Goal: Task Accomplishment & Management: Manage account settings

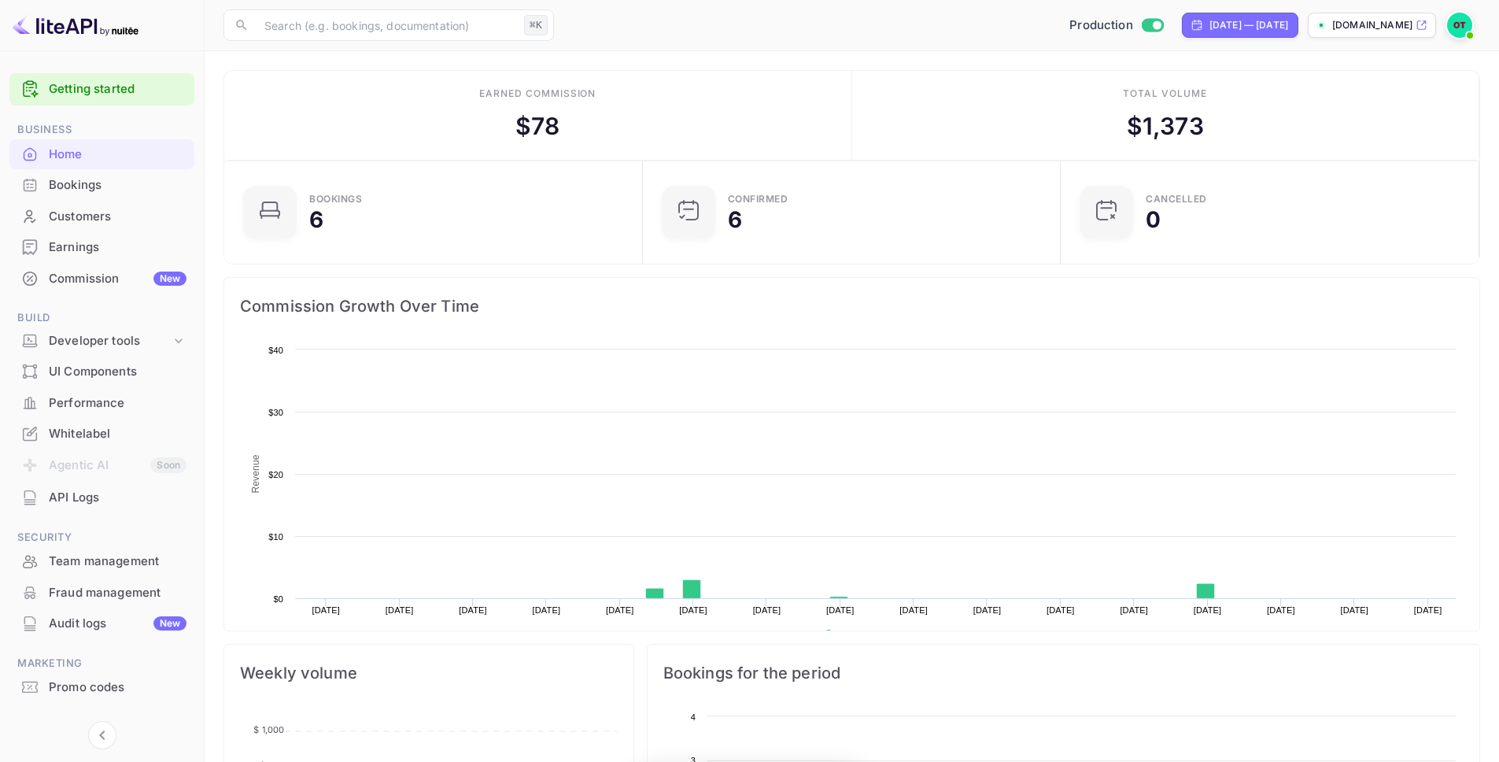
scroll to position [244, 397]
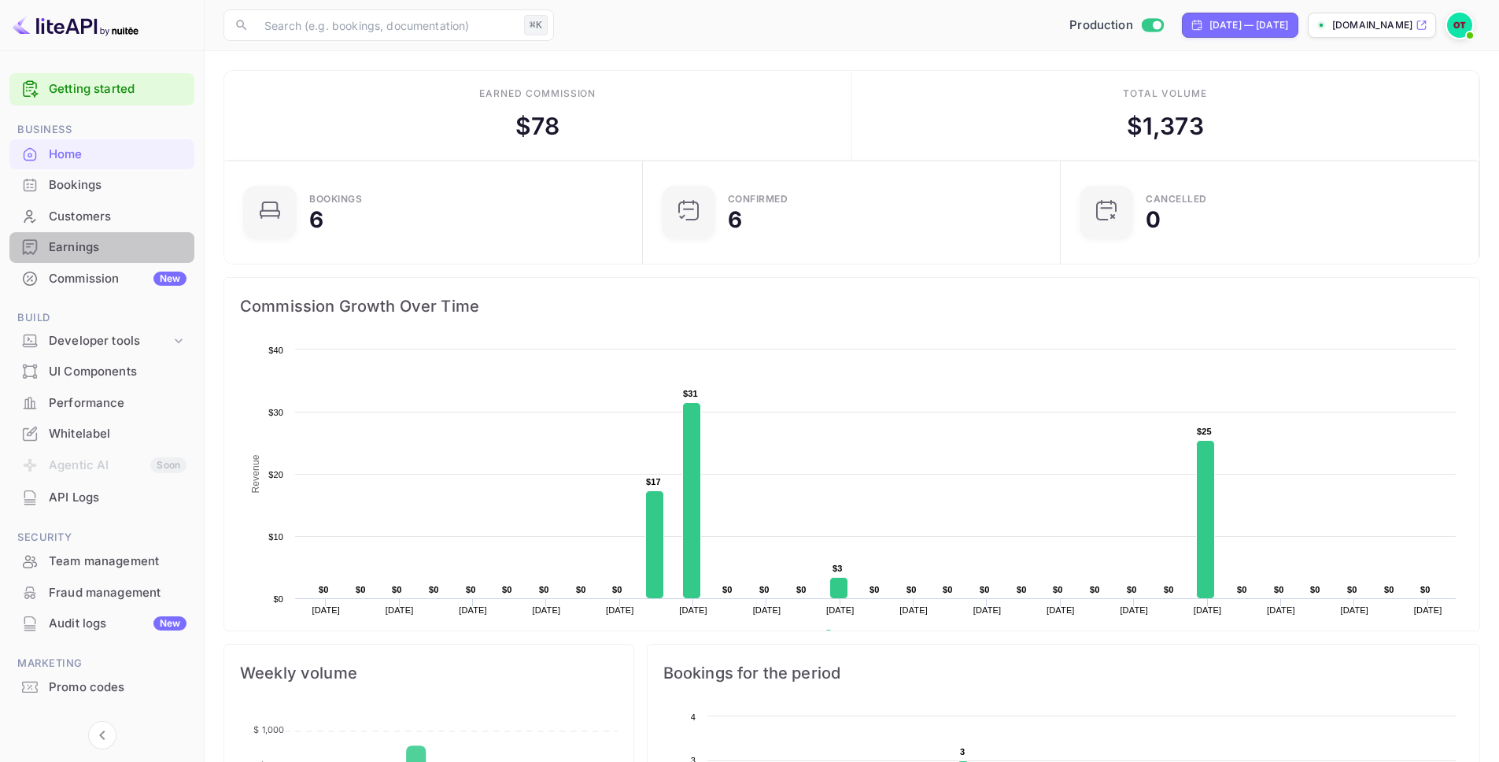
click at [142, 249] on div "Earnings" at bounding box center [118, 247] width 138 height 18
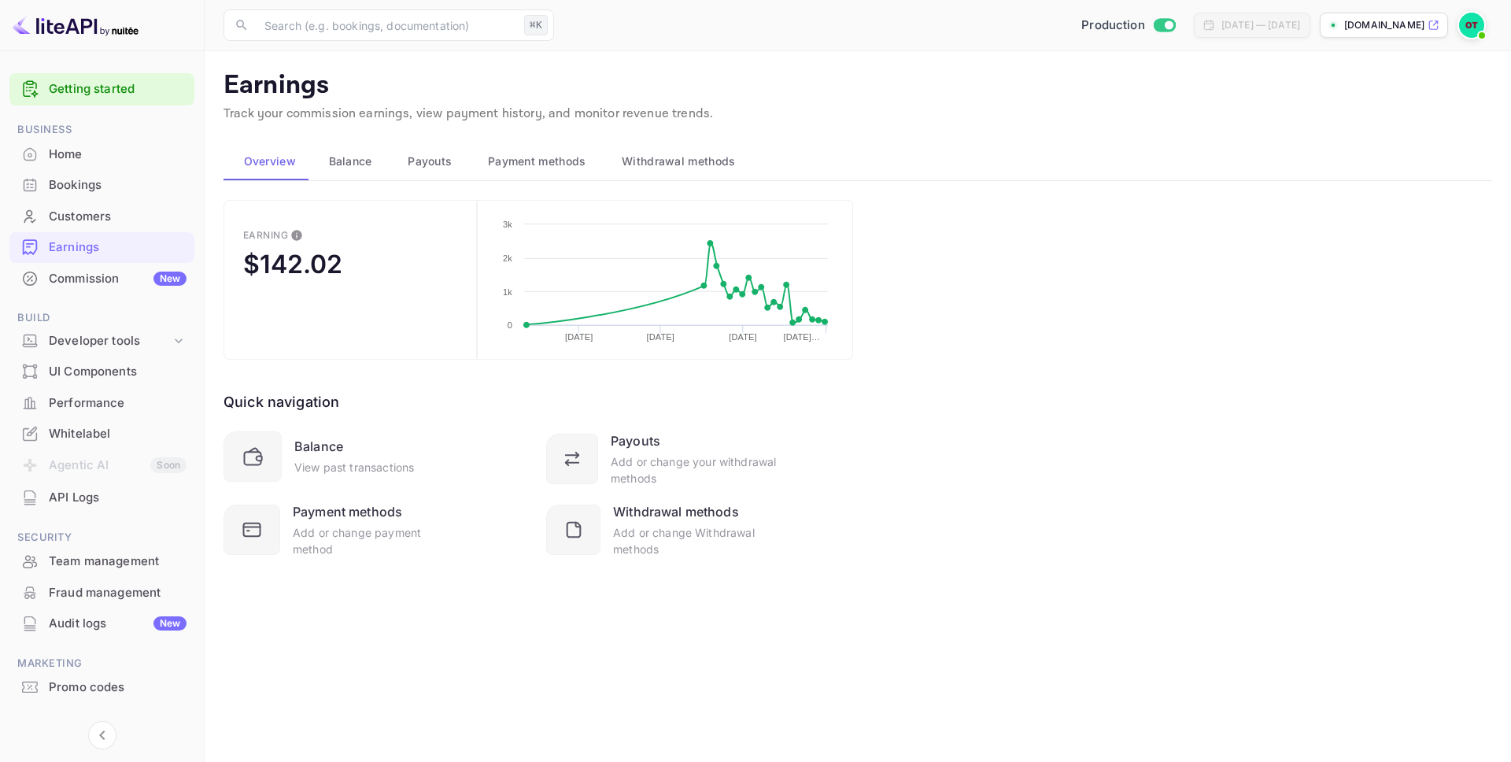
click at [354, 158] on span "Balance" at bounding box center [350, 161] width 43 height 19
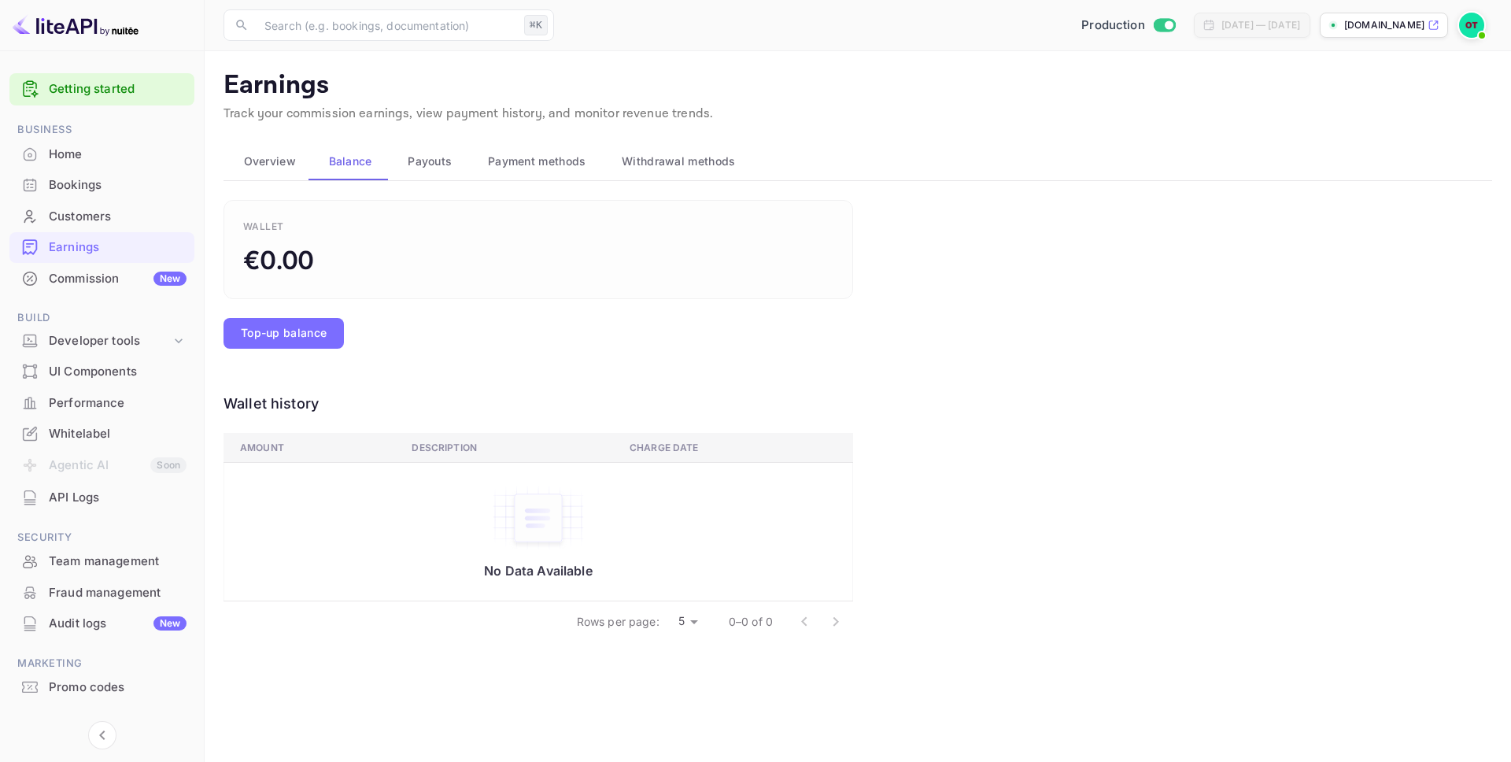
click at [429, 158] on span "Payouts" at bounding box center [430, 161] width 44 height 19
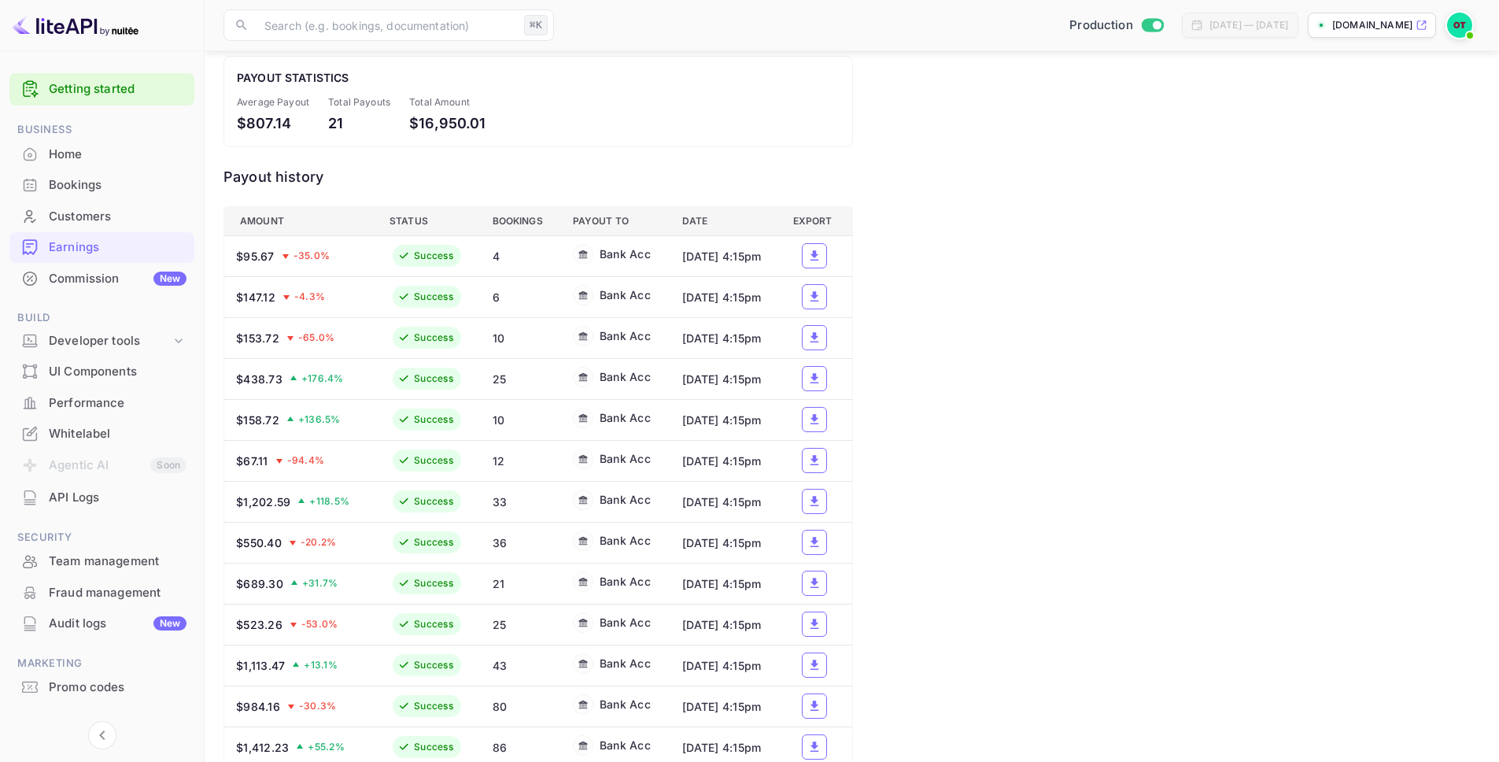
scroll to position [361, 0]
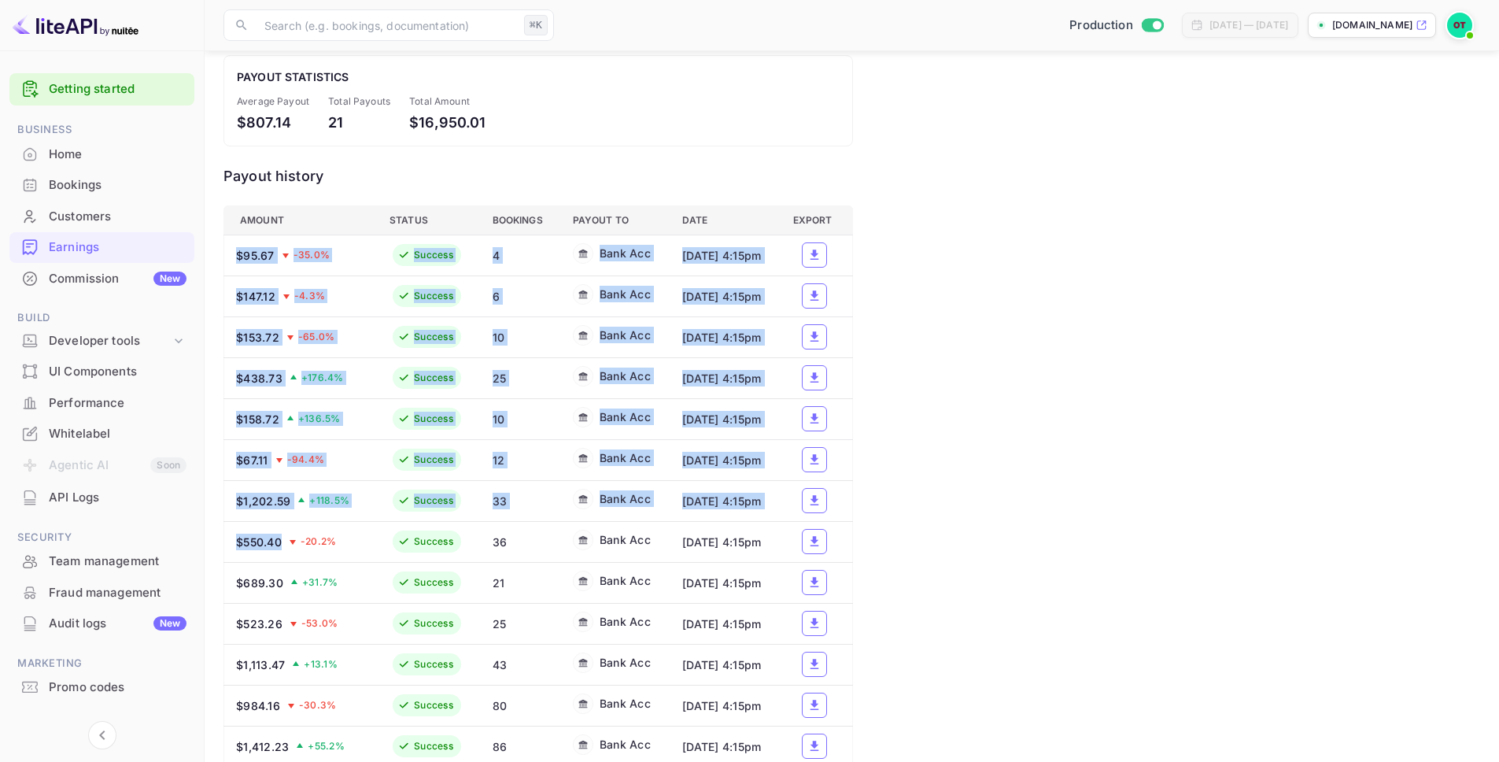
drag, startPoint x: 277, startPoint y: 238, endPoint x: 284, endPoint y: 558, distance: 320.4
click at [284, 558] on tbody "$95.67 -35.0 % Success 4 Bank Acc [DATE] 4:15pm $147.12 -4.3 % Success 6 Bank A…" at bounding box center [538, 664] width 629 height 859
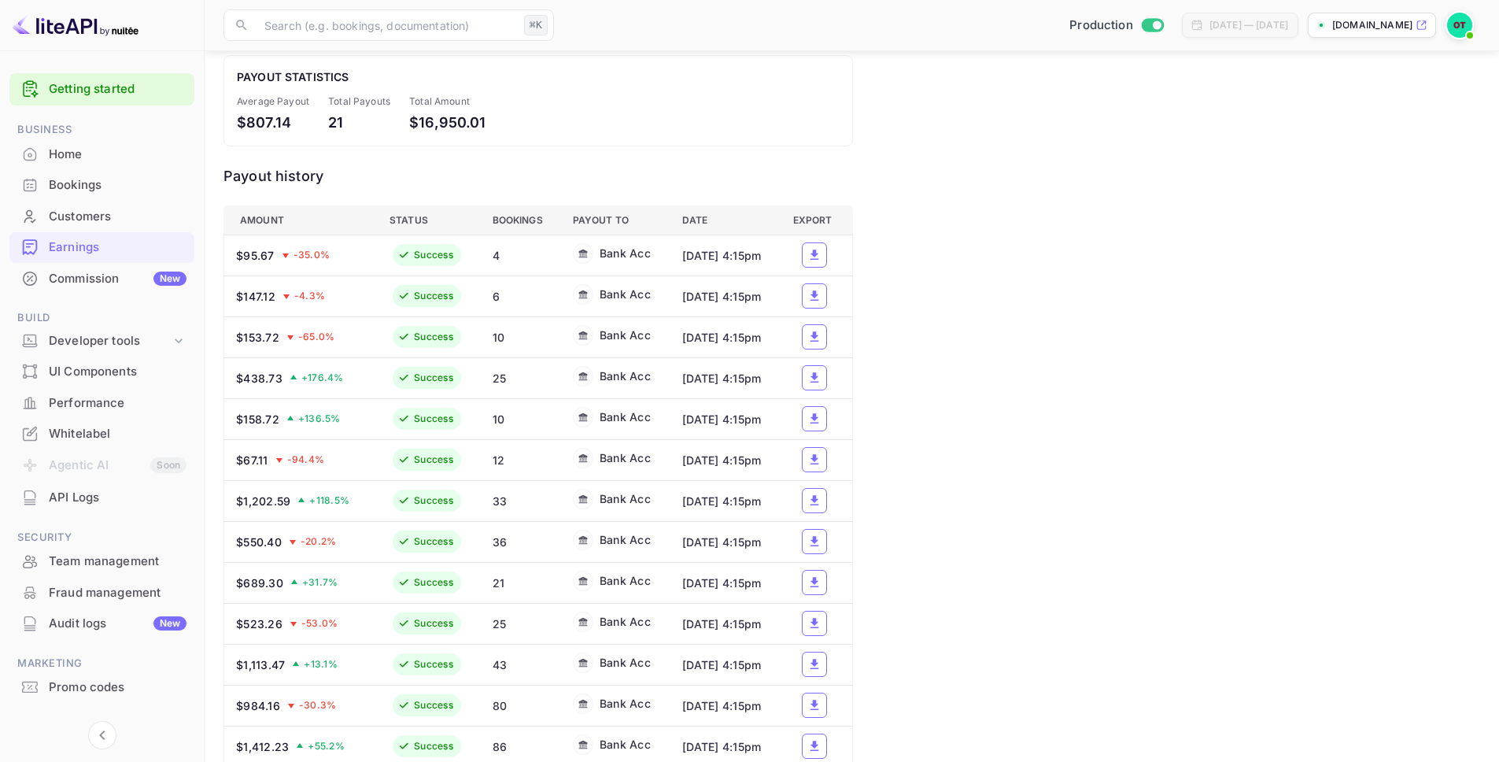
click at [987, 516] on div "Available $142.02 Deposit schedule Weekly — [DATE] Bank account •••• 0648 Upcom…" at bounding box center [851, 467] width 1257 height 1256
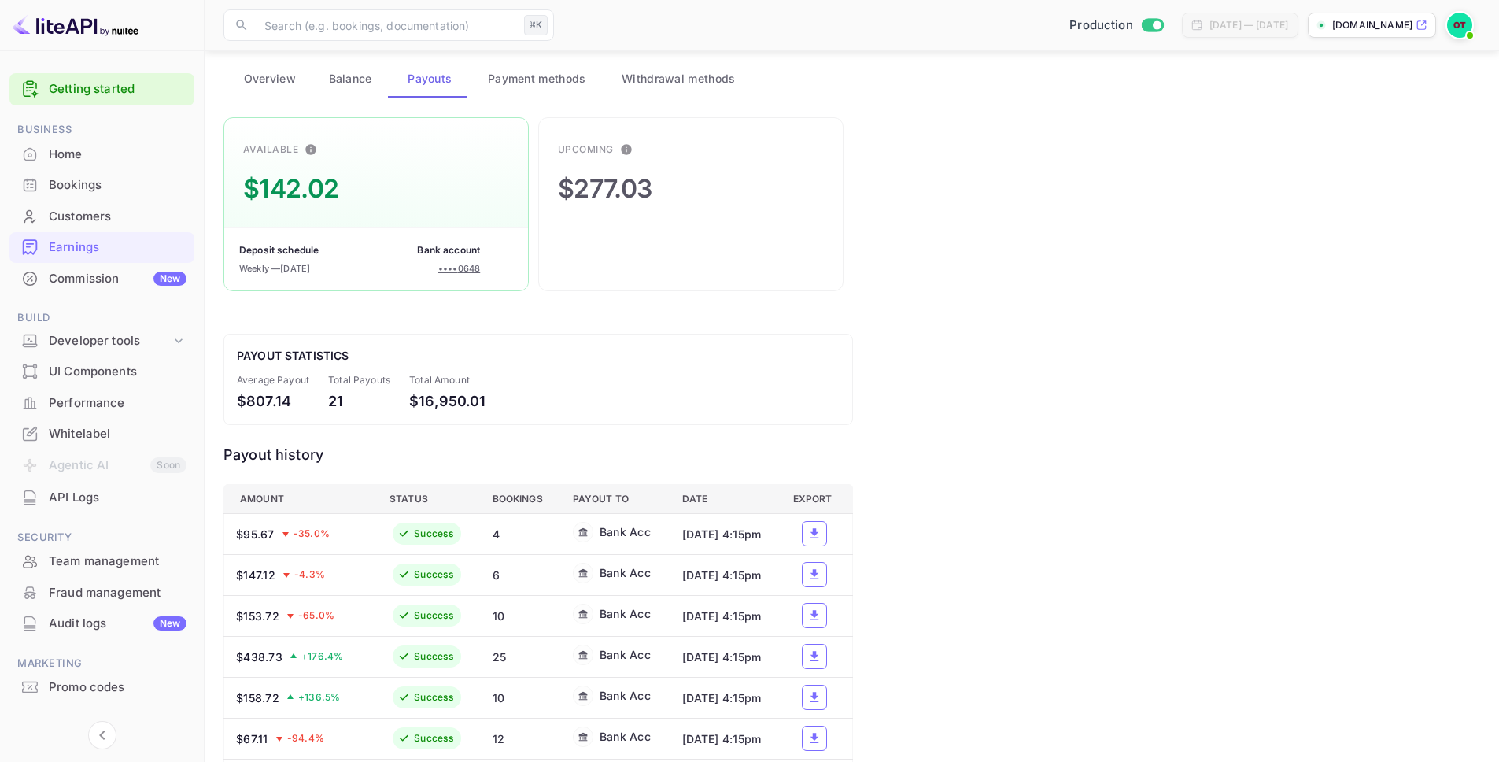
scroll to position [0, 0]
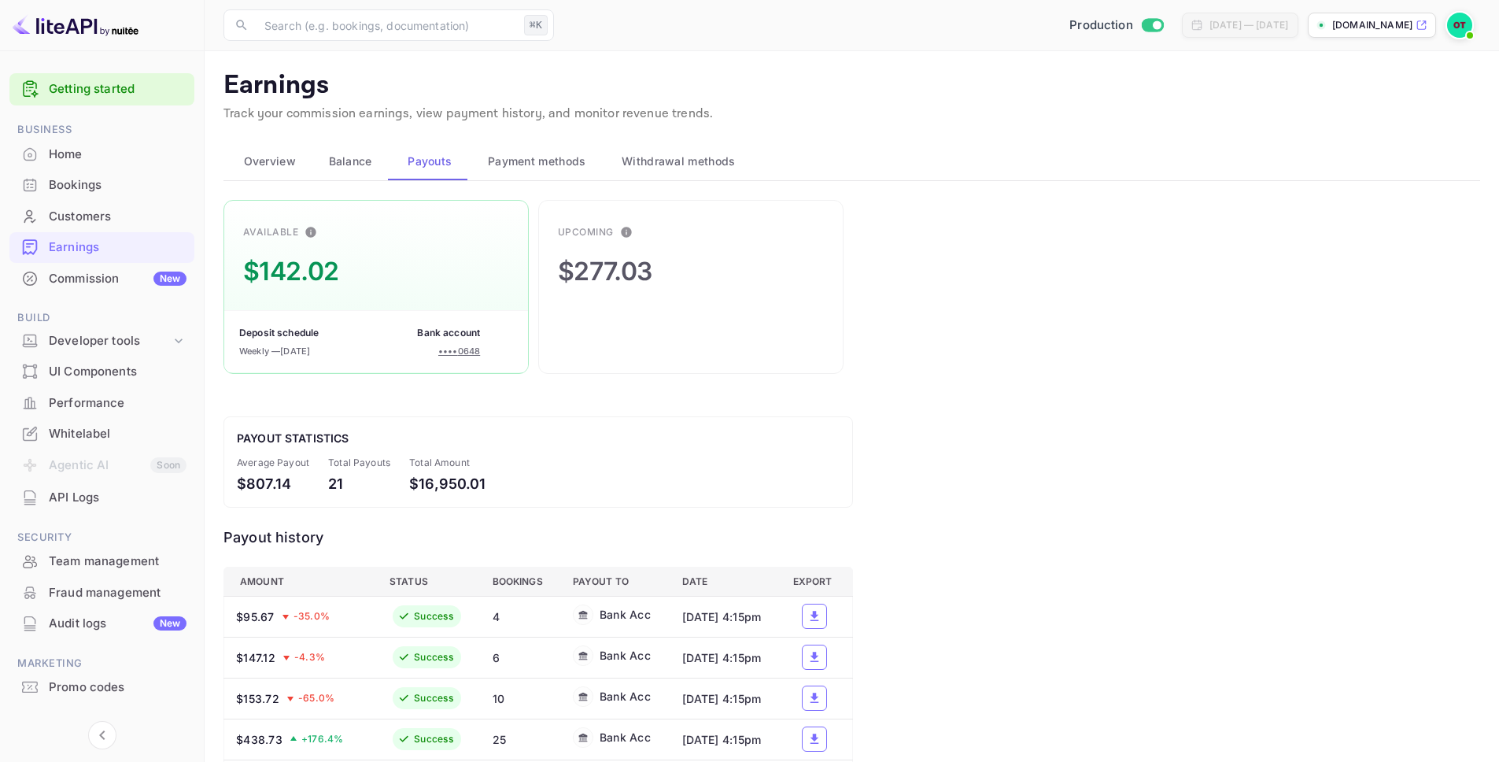
click at [611, 238] on div "Upcoming" at bounding box center [586, 232] width 56 height 14
click at [611, 271] on div "$277.03" at bounding box center [605, 272] width 94 height 38
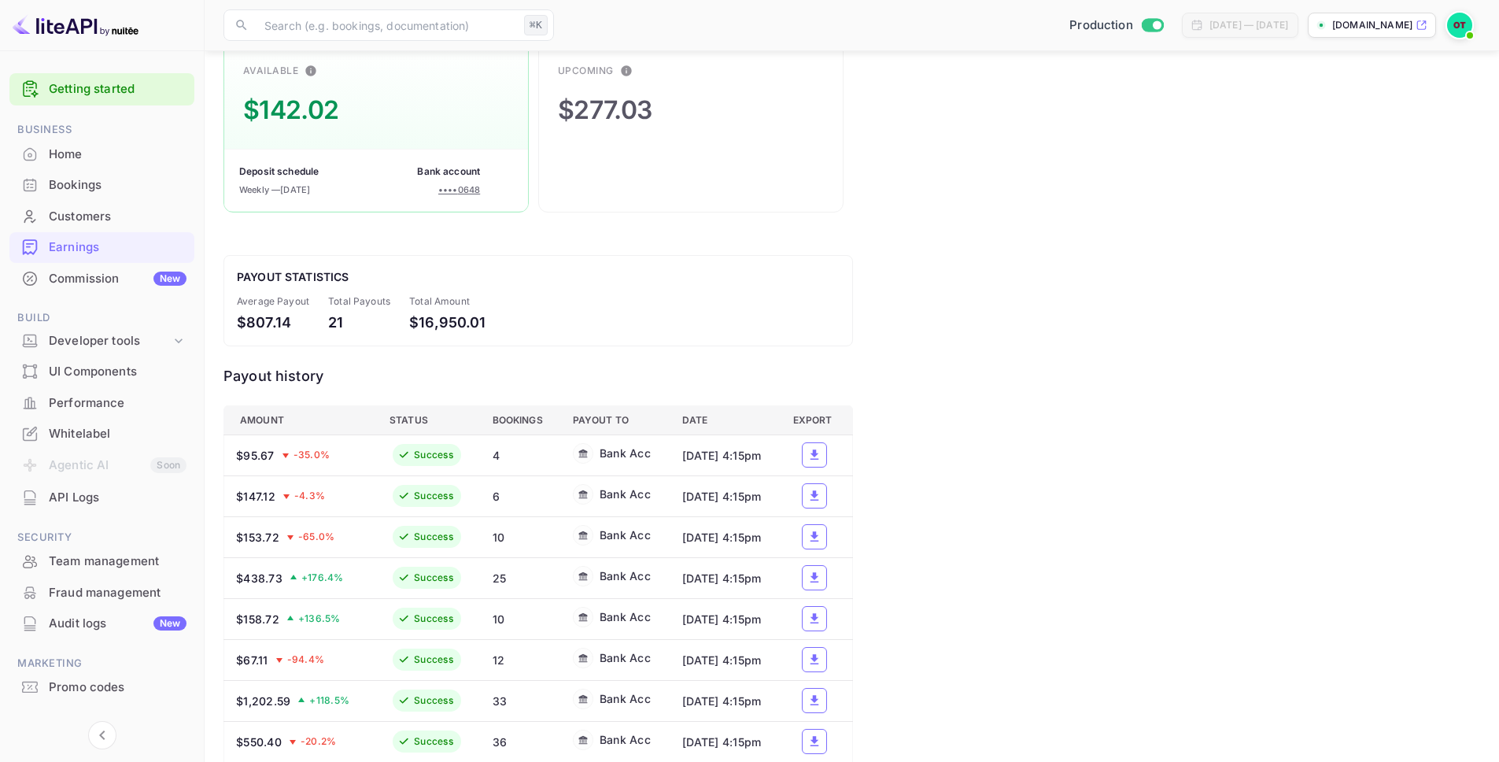
scroll to position [203, 0]
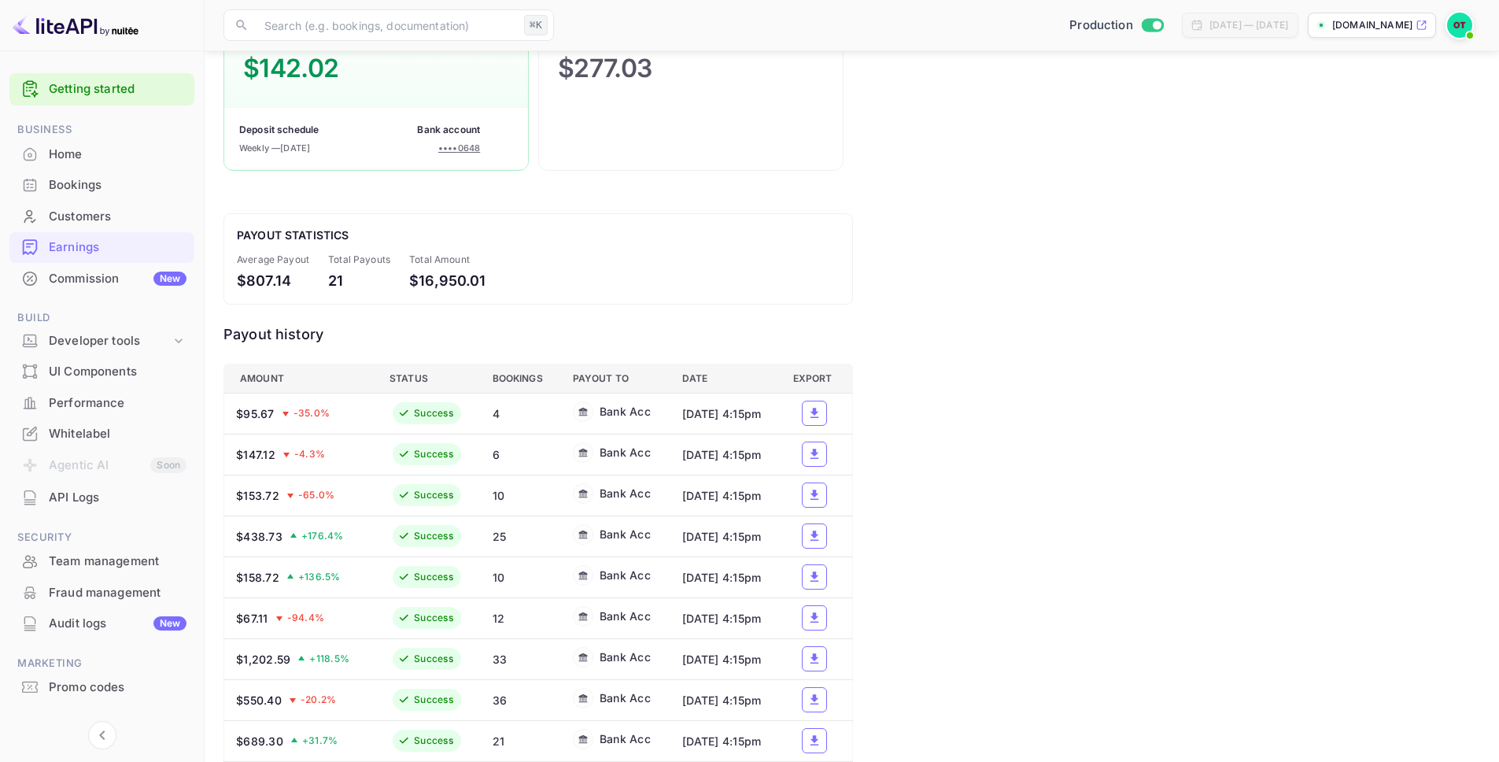
click at [997, 195] on div "Available $142.02 Deposit schedule Weekly — [DATE] Bank account •••• 0648 Upcom…" at bounding box center [851, 625] width 1257 height 1256
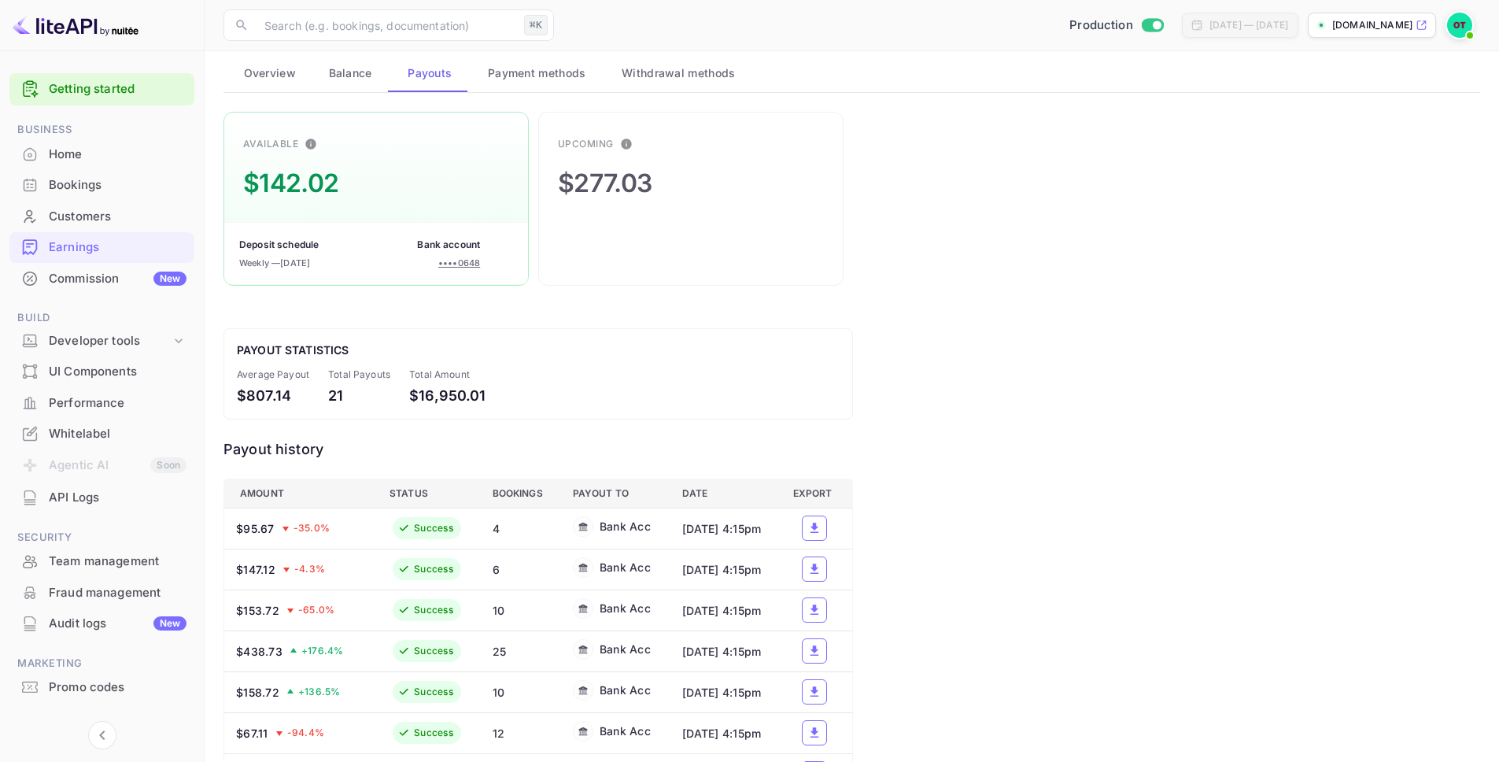
scroll to position [0, 0]
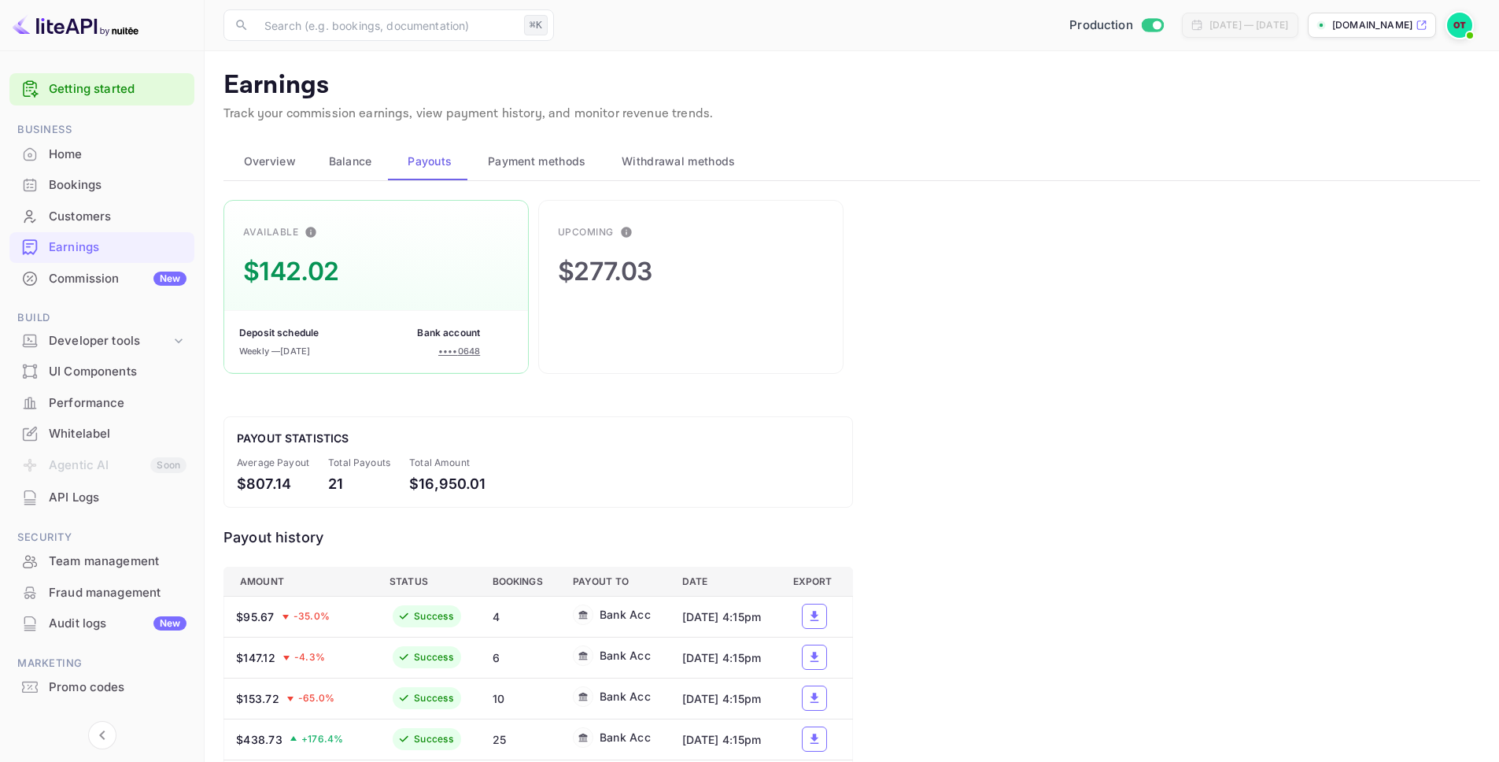
click at [264, 164] on span "Overview" at bounding box center [270, 161] width 52 height 19
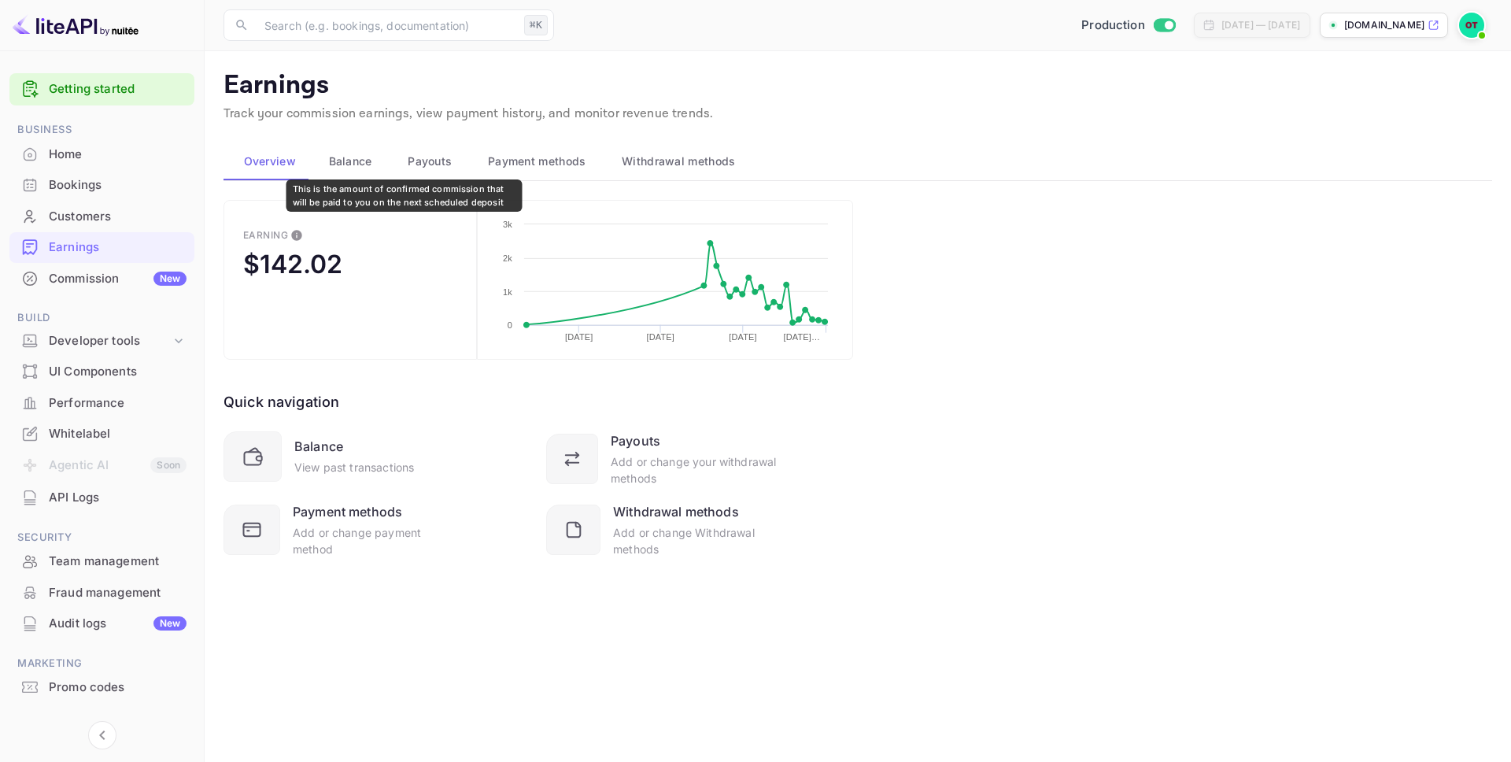
click at [292, 235] on icon "This is the amount of confirmed commission that will be paid to you on the next…" at bounding box center [297, 235] width 10 height 10
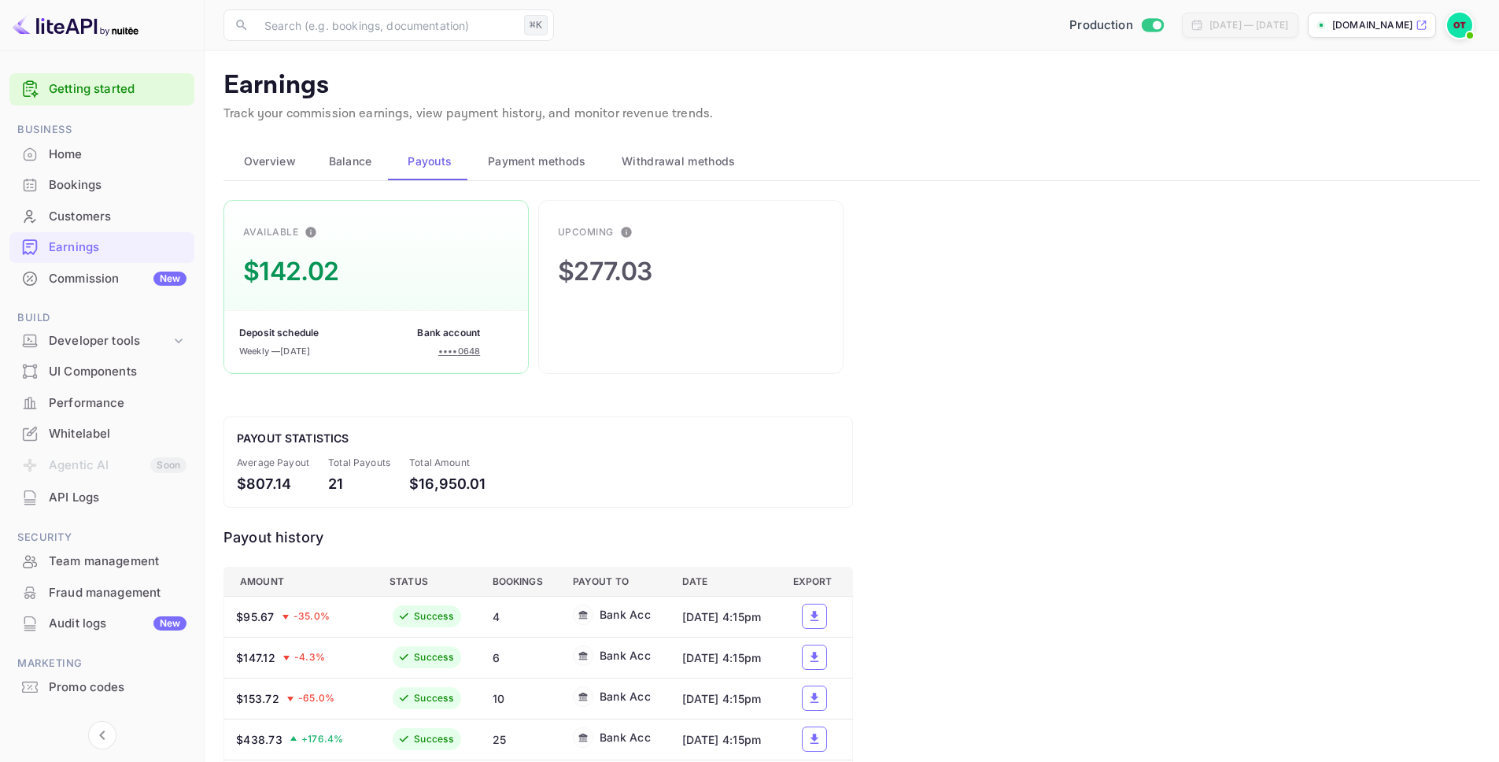
click at [280, 180] on main "Earnings Track your commission earnings, view payment history, and monitor reve…" at bounding box center [852, 763] width 1294 height 1424
click at [616, 264] on div "$277.03" at bounding box center [605, 272] width 94 height 38
click at [595, 278] on div "$277.03" at bounding box center [605, 272] width 94 height 38
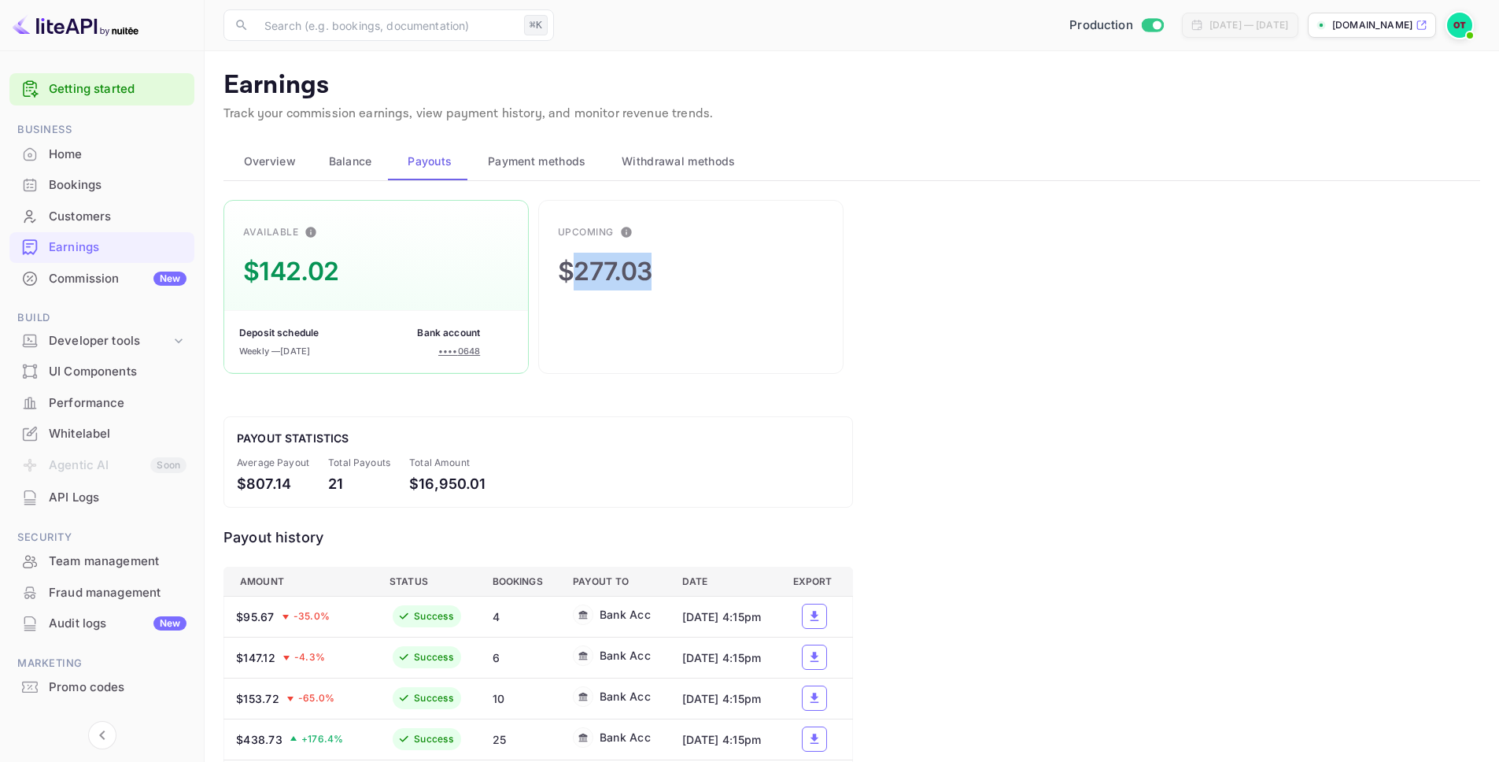
click at [595, 278] on div "$277.03" at bounding box center [605, 272] width 94 height 38
